Goal: Task Accomplishment & Management: Use online tool/utility

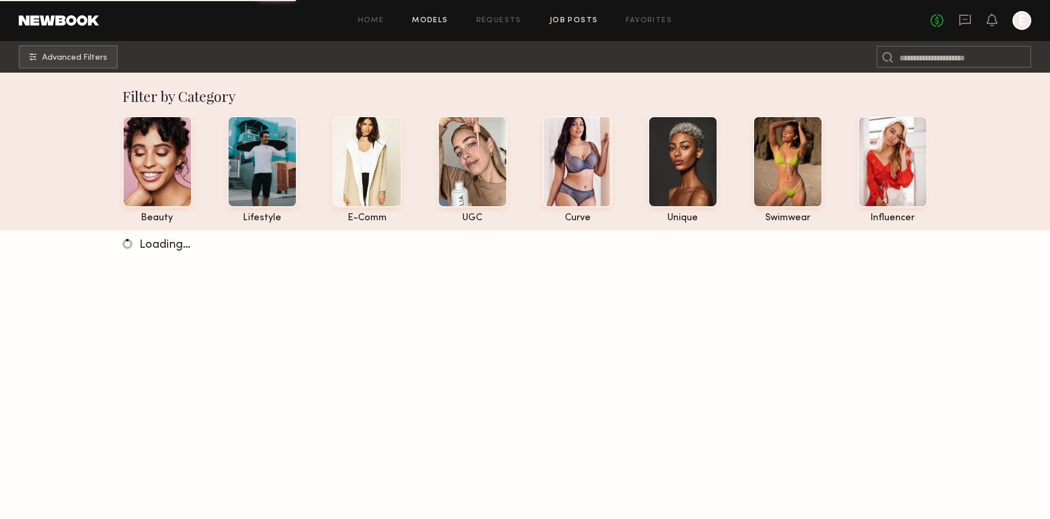
click at [560, 18] on link "Job Posts" at bounding box center [574, 21] width 49 height 8
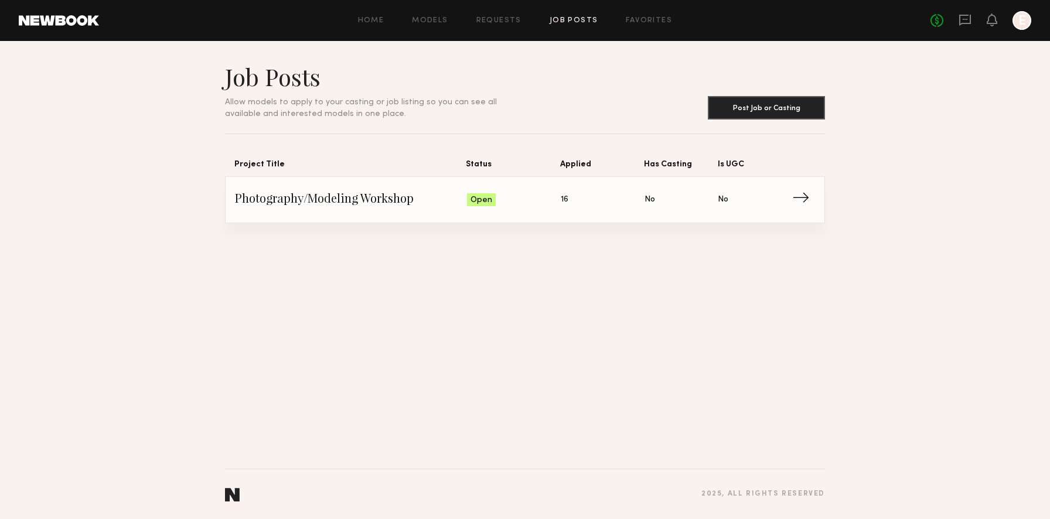
click at [562, 198] on span "16" at bounding box center [565, 199] width 8 height 13
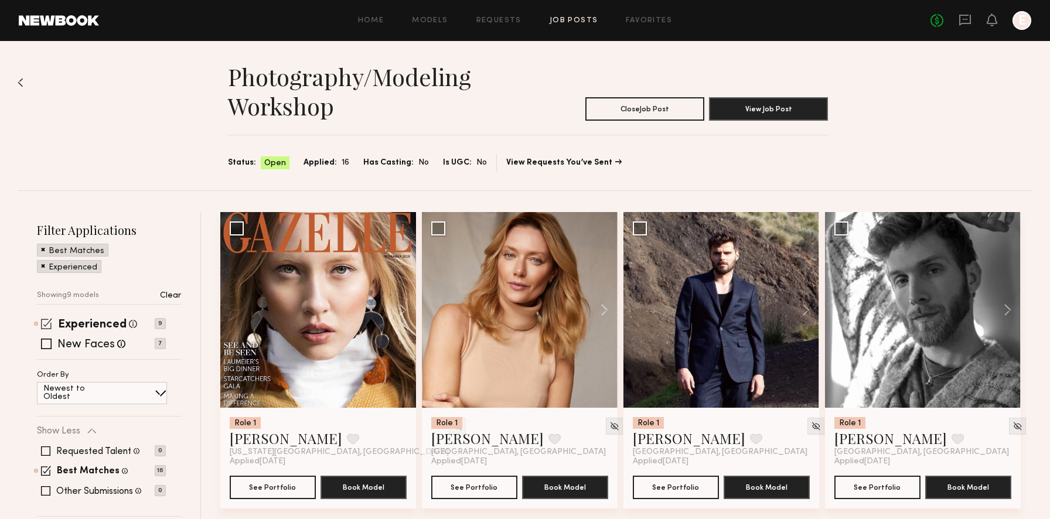
click at [40, 320] on div "Experienced Talent we've deemed to have ample paid, professional modeling exper…" at bounding box center [101, 323] width 129 height 9
click at [49, 327] on span at bounding box center [46, 323] width 11 height 11
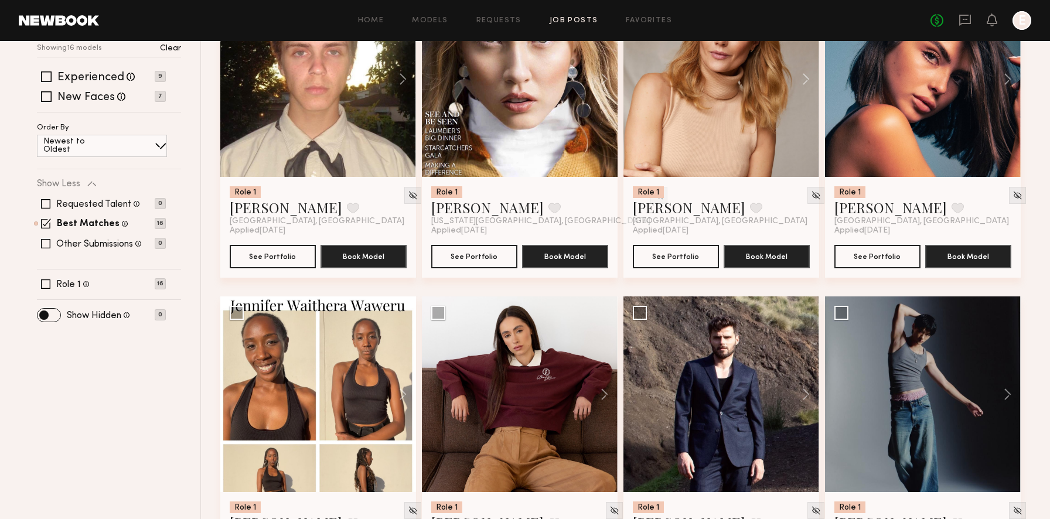
scroll to position [195, 0]
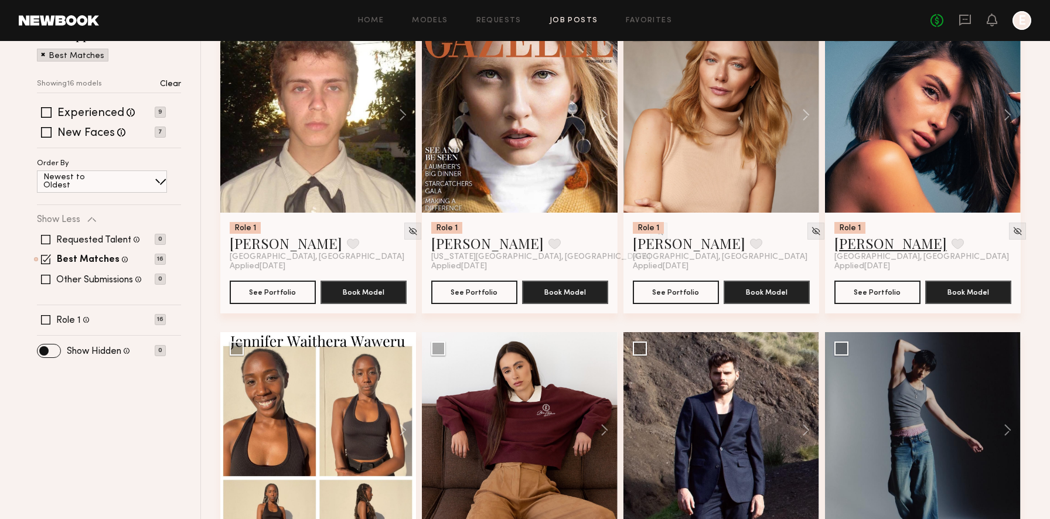
click at [857, 250] on link "[PERSON_NAME]" at bounding box center [890, 243] width 112 height 19
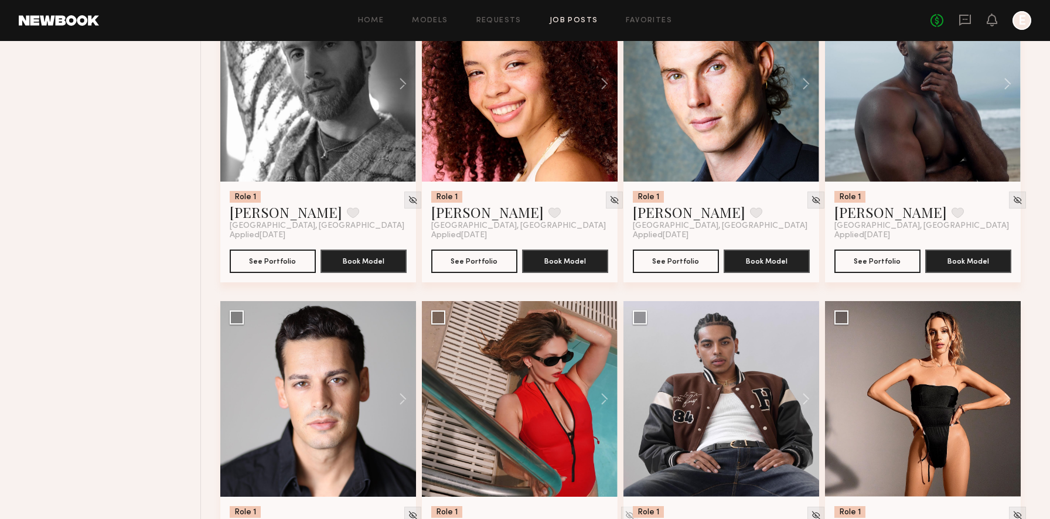
scroll to position [960, 0]
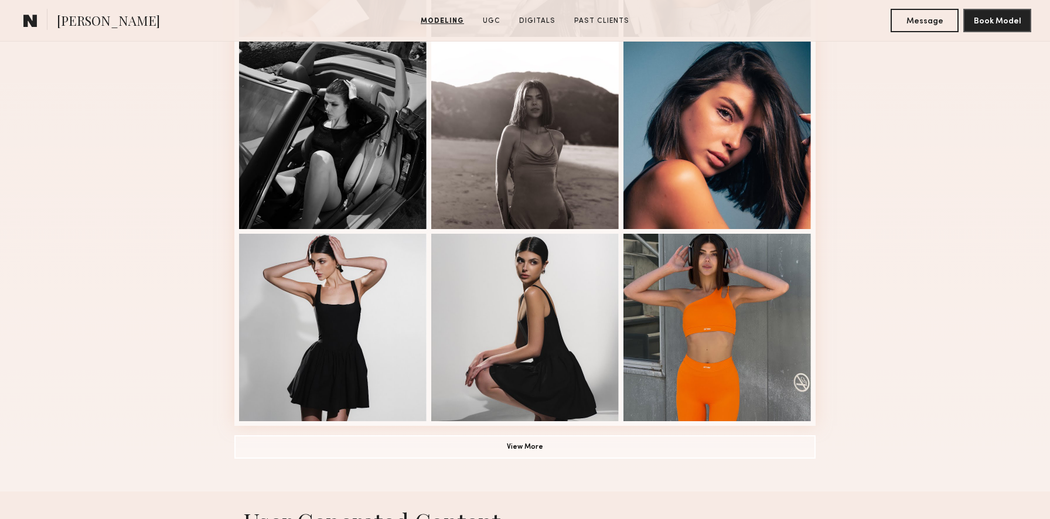
scroll to position [770, 0]
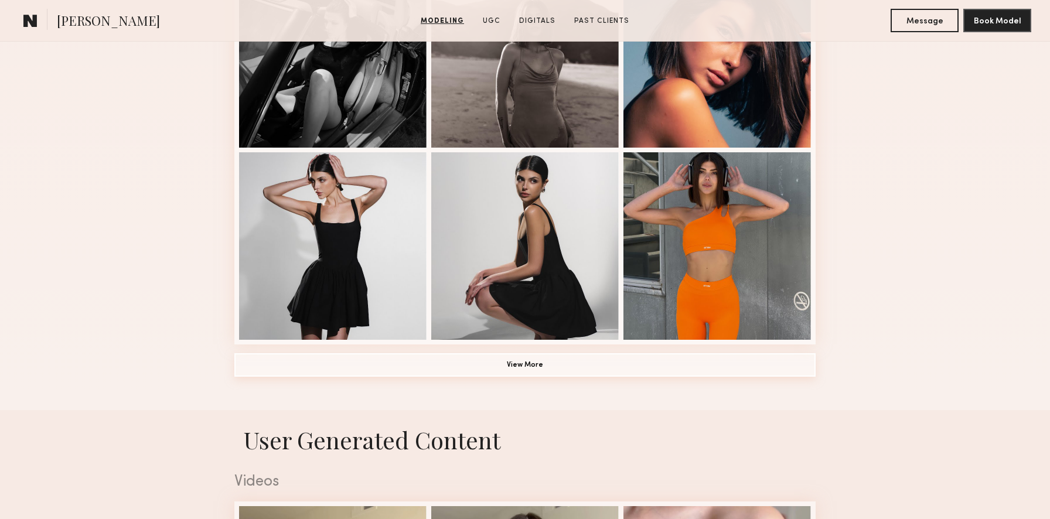
click at [581, 366] on button "View More" at bounding box center [524, 364] width 581 height 23
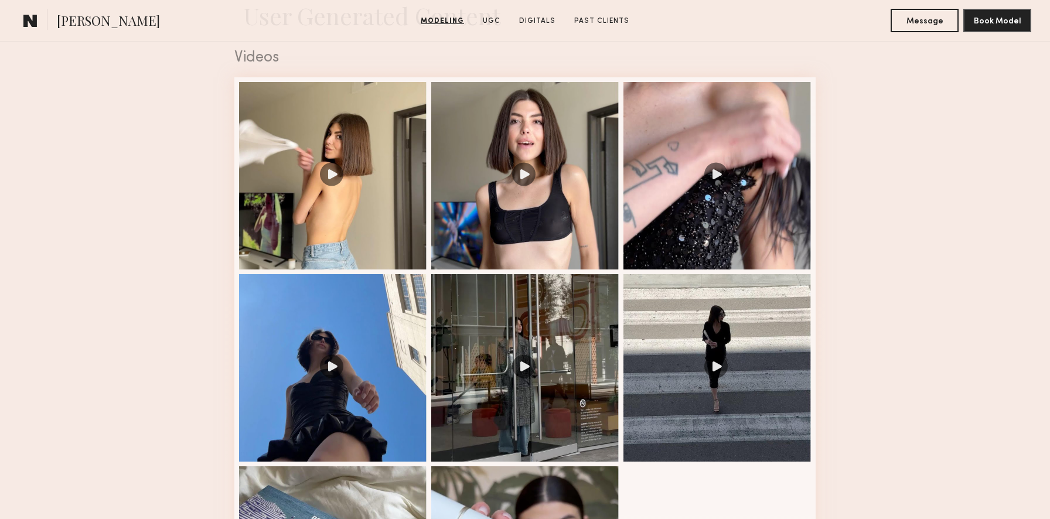
scroll to position [1932, 0]
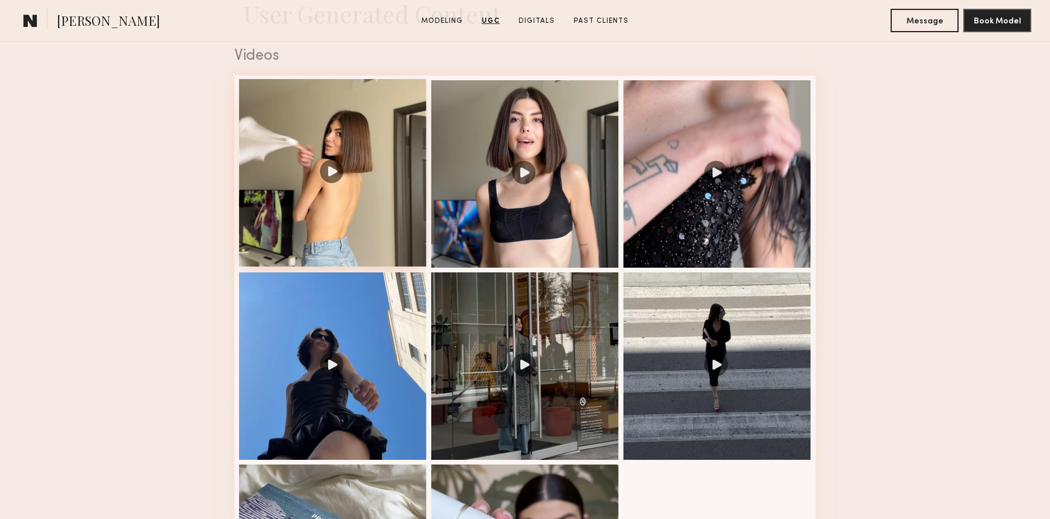
click at [327, 172] on div at bounding box center [332, 172] width 187 height 187
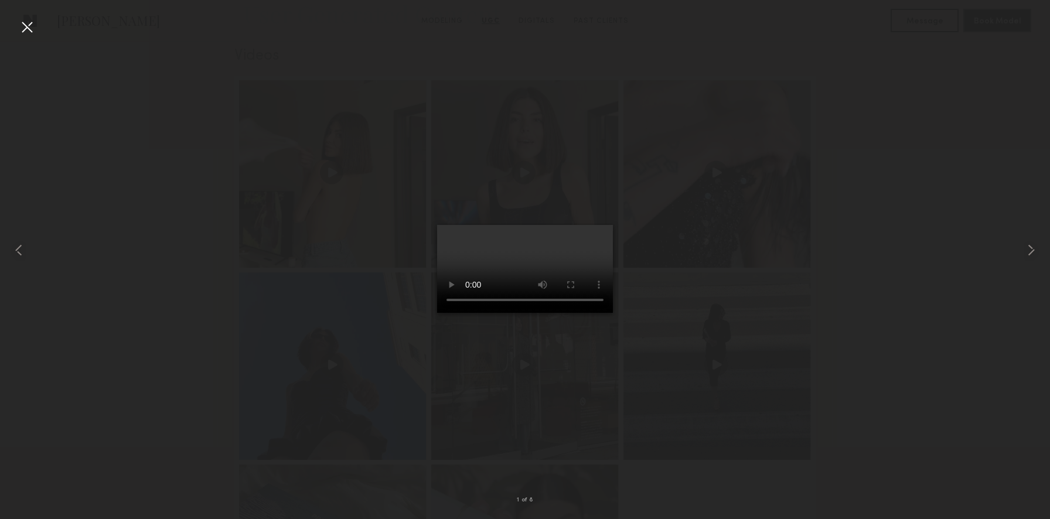
click at [734, 209] on div at bounding box center [525, 250] width 1050 height 463
click at [24, 24] on div at bounding box center [27, 27] width 19 height 19
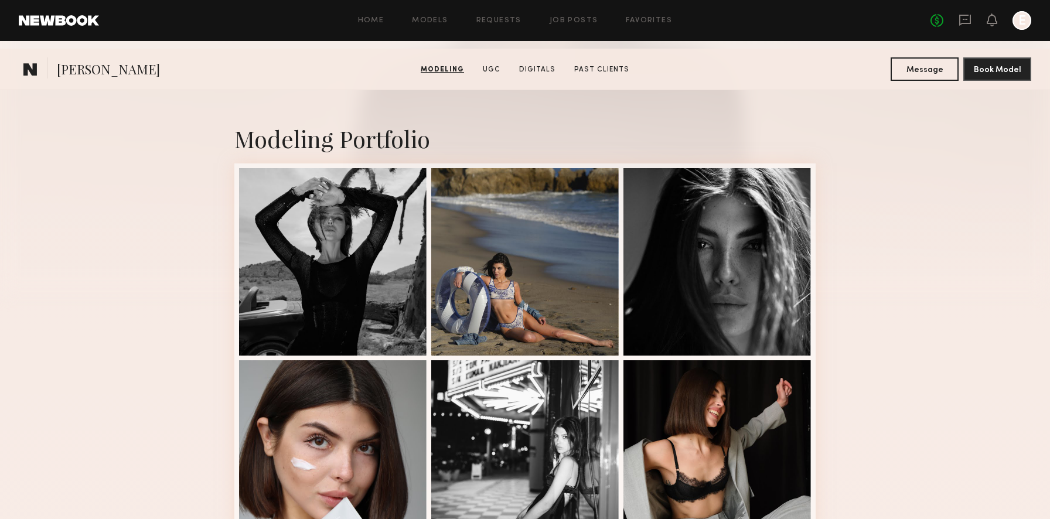
scroll to position [0, 0]
